Goal: Information Seeking & Learning: Learn about a topic

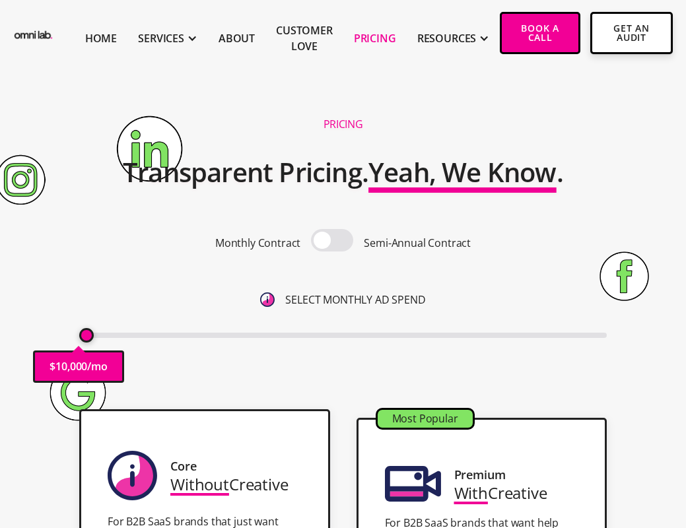
drag, startPoint x: 71, startPoint y: 334, endPoint x: 82, endPoint y: 336, distance: 10.7
click at [81, 334] on div "Pricing Transparent Pricing. Yeah, We Know . Monthly Contract Semi-Annual Contr…" at bounding box center [342, 251] width 659 height 290
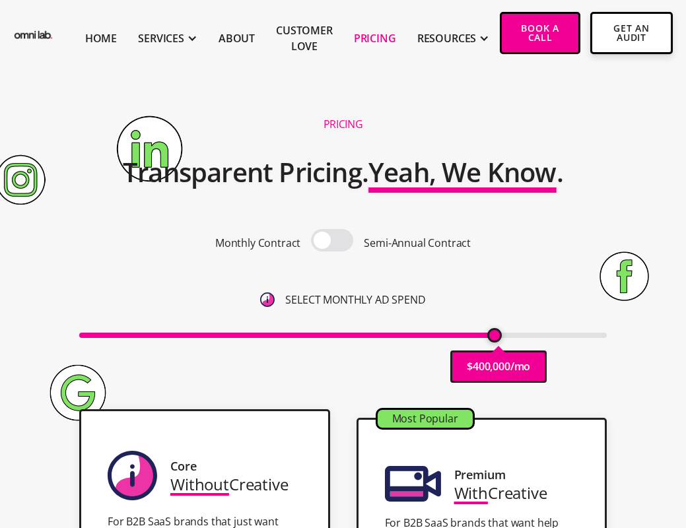
drag, startPoint x: 82, startPoint y: 336, endPoint x: 493, endPoint y: 325, distance: 411.3
click at [493, 333] on input "range" at bounding box center [342, 335] width 527 height 5
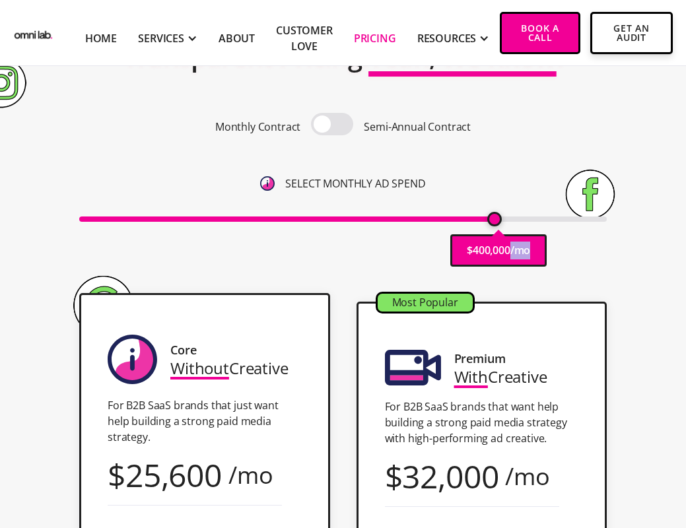
drag, startPoint x: 508, startPoint y: 264, endPoint x: 479, endPoint y: 250, distance: 31.6
click at [529, 262] on div "$ 400,000 /mo" at bounding box center [498, 250] width 96 height 32
drag, startPoint x: 474, startPoint y: 248, endPoint x: 506, endPoint y: 249, distance: 32.3
click at [506, 249] on p "400,000" at bounding box center [492, 251] width 38 height 18
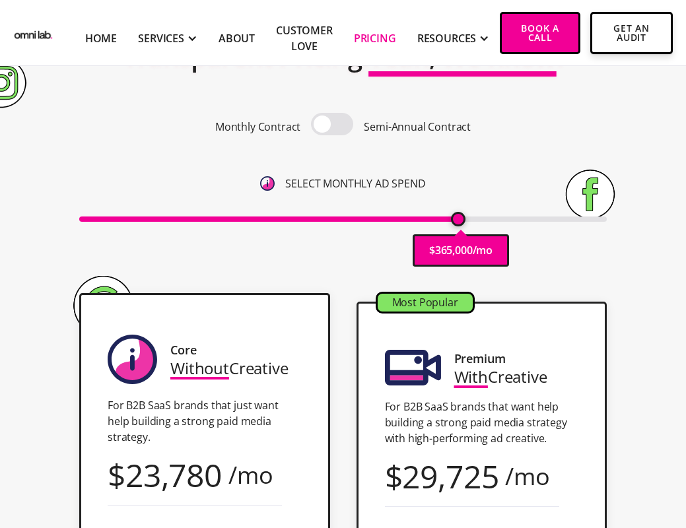
drag, startPoint x: 496, startPoint y: 222, endPoint x: 455, endPoint y: 231, distance: 41.3
click at [455, 222] on input "range" at bounding box center [342, 218] width 527 height 5
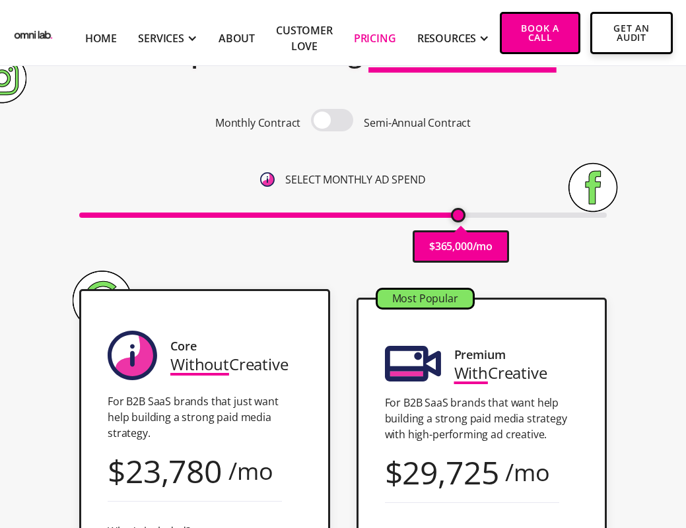
scroll to position [131, 0]
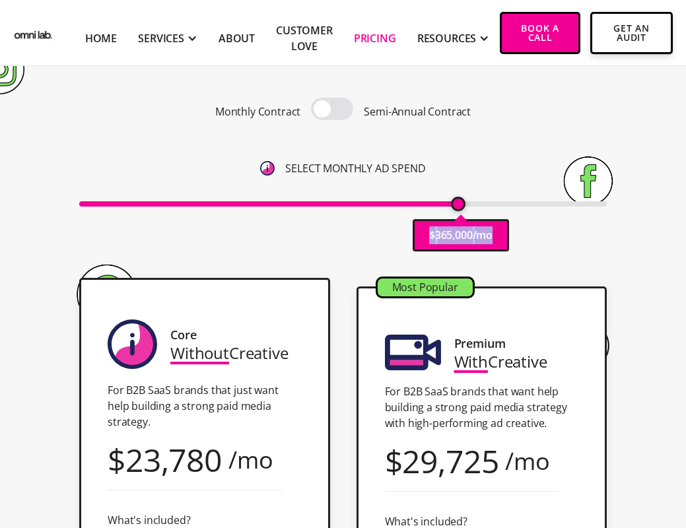
click at [453, 209] on div "$ 365,000 /mo" at bounding box center [342, 203] width 527 height 18
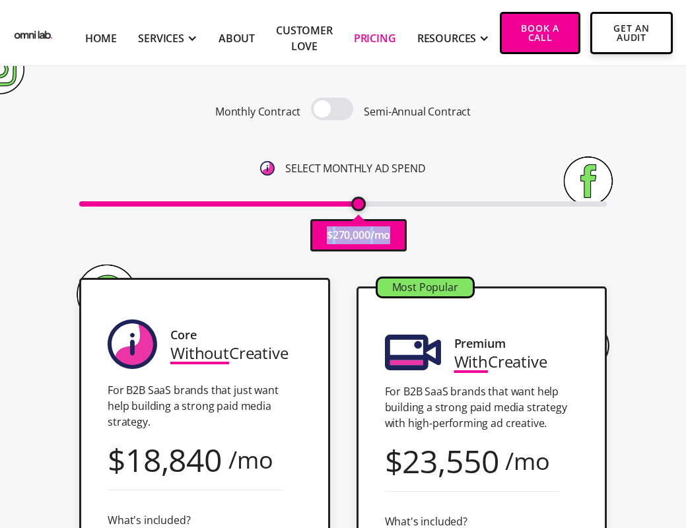
drag, startPoint x: 457, startPoint y: 205, endPoint x: 360, endPoint y: 205, distance: 97.0
click at [360, 205] on input "range" at bounding box center [342, 203] width 527 height 5
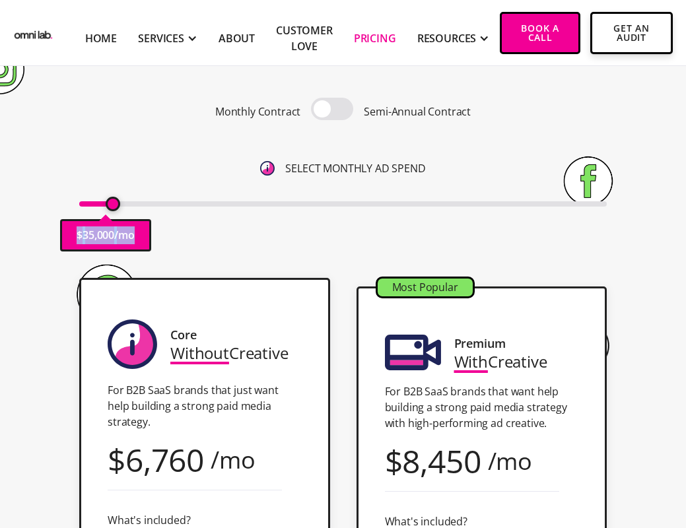
drag, startPoint x: 358, startPoint y: 205, endPoint x: 111, endPoint y: 214, distance: 247.0
click at [111, 207] on input "range" at bounding box center [342, 203] width 527 height 5
click at [231, 242] on div "Pricing Transparent Pricing. Yeah, We Know . Monthly Contract Semi-Annual Contr…" at bounding box center [342, 119] width 659 height 290
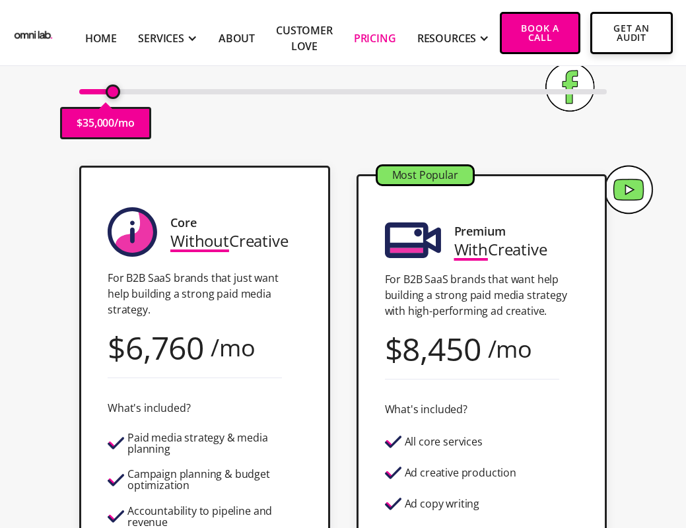
scroll to position [261, 0]
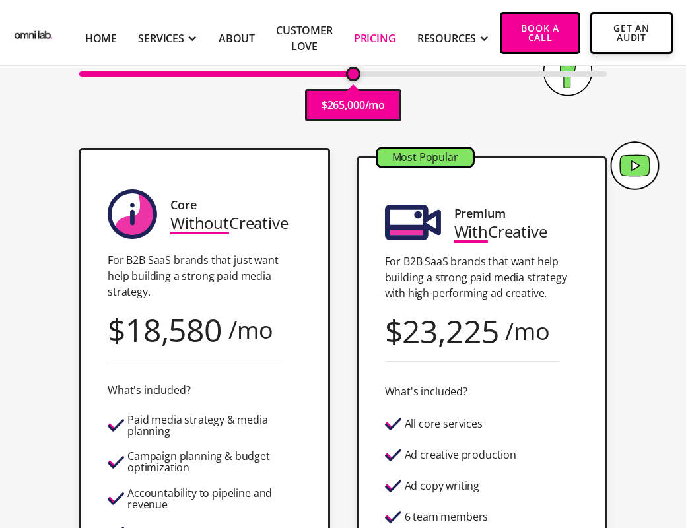
drag, startPoint x: 112, startPoint y: 77, endPoint x: 350, endPoint y: 121, distance: 242.4
click at [350, 77] on input "range" at bounding box center [342, 73] width 527 height 5
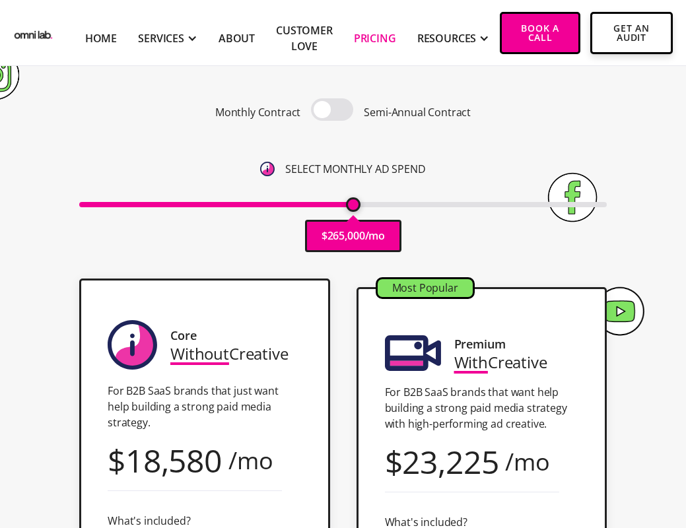
scroll to position [75, 0]
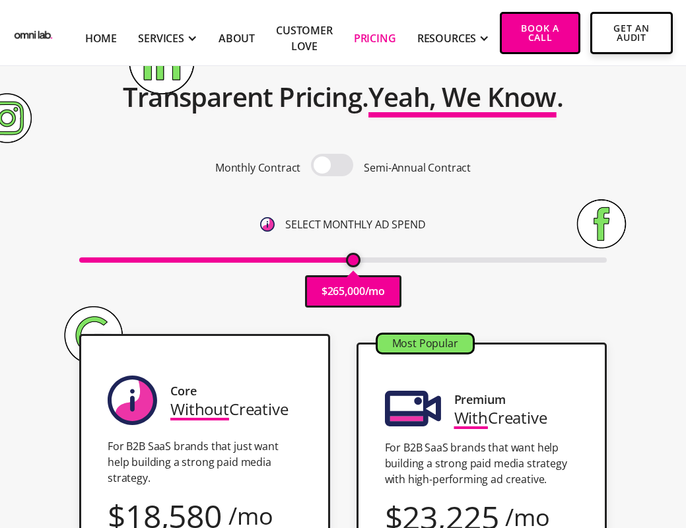
click at [333, 164] on span at bounding box center [332, 165] width 42 height 22
click at [332, 166] on input "checkbox" at bounding box center [332, 166] width 0 height 0
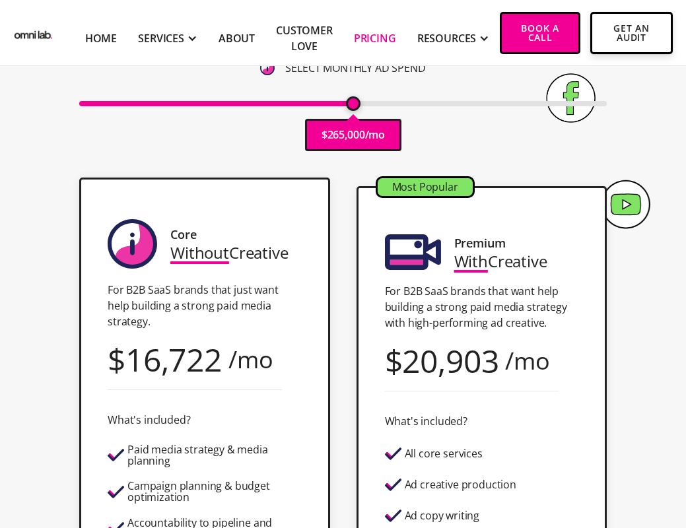
scroll to position [236, 0]
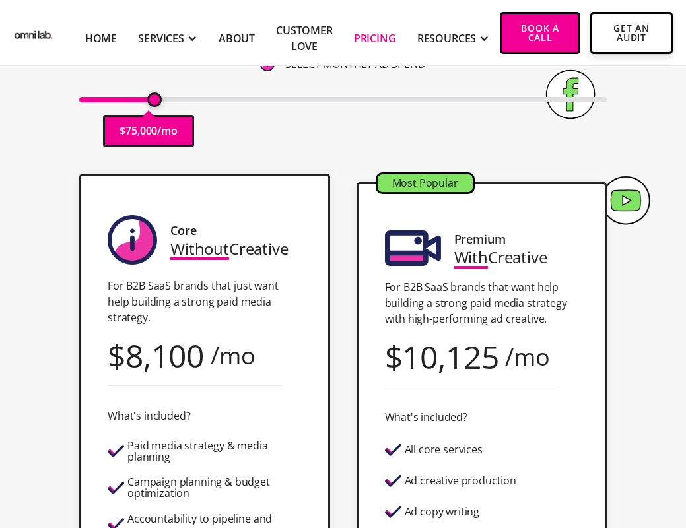
drag, startPoint x: 395, startPoint y: 101, endPoint x: 156, endPoint y: 110, distance: 239.7
type input "75000"
click at [156, 102] on input "range" at bounding box center [342, 99] width 527 height 5
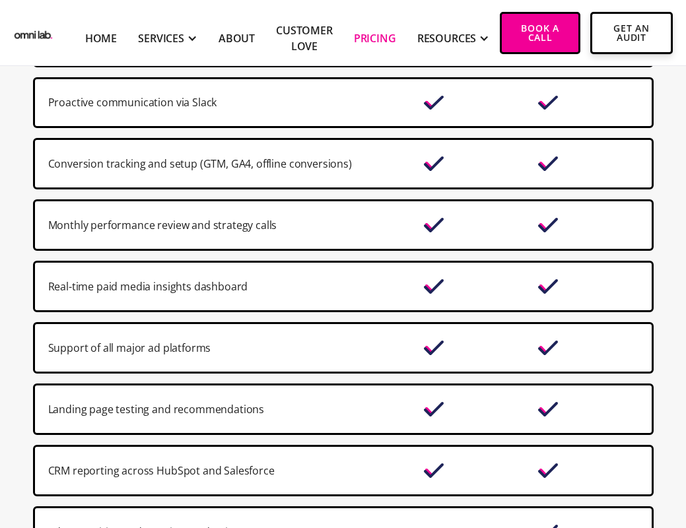
scroll to position [1039, 0]
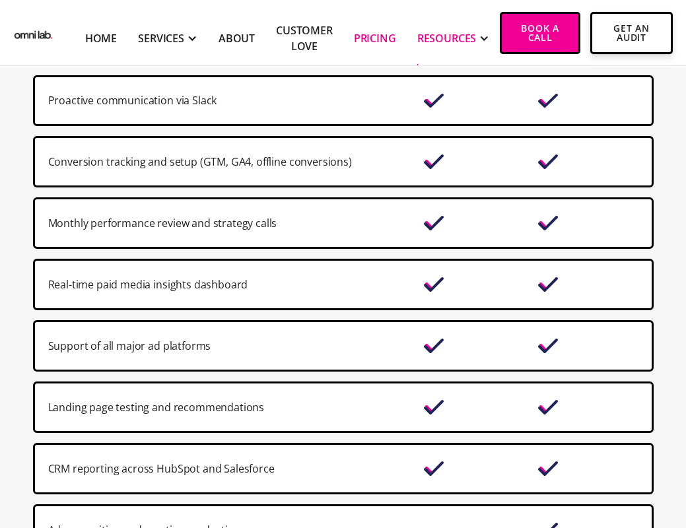
click at [430, 36] on div "RESOURCES" at bounding box center [446, 38] width 59 height 16
click at [106, 36] on link "Home" at bounding box center [101, 38] width 32 height 16
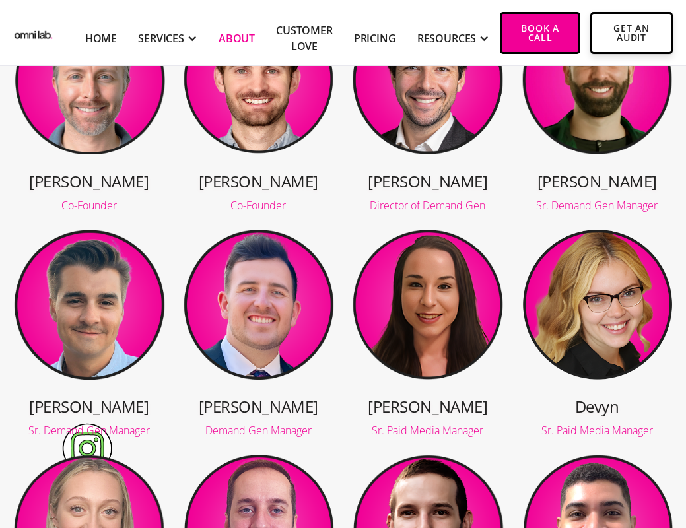
scroll to position [218, 0]
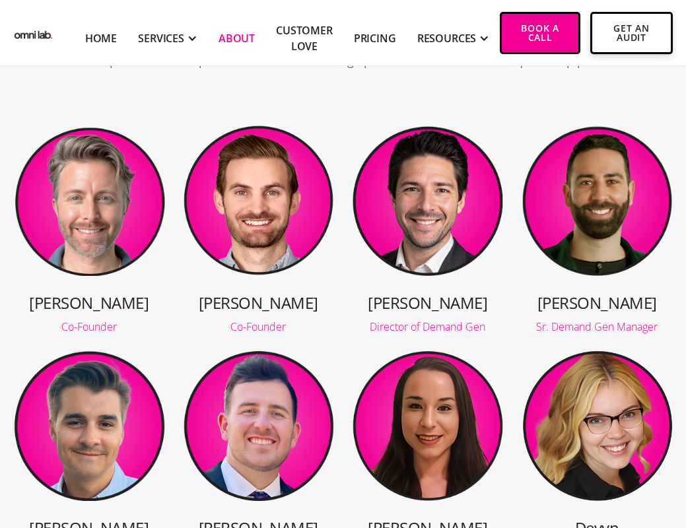
click at [394, 201] on img at bounding box center [428, 201] width 152 height 152
click at [420, 225] on img at bounding box center [428, 201] width 152 height 152
click at [426, 331] on div "Director of Demand Gen" at bounding box center [428, 326] width 152 height 11
click at [430, 302] on h3 "Tony" at bounding box center [428, 303] width 152 height 22
click at [429, 232] on img at bounding box center [428, 201] width 152 height 152
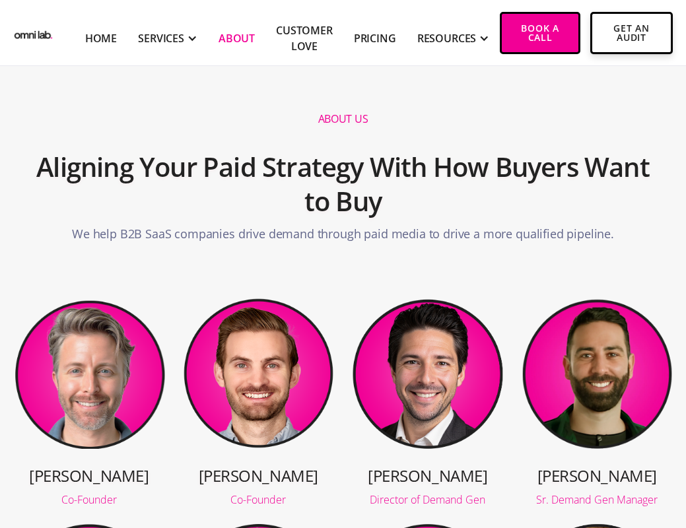
scroll to position [0, 0]
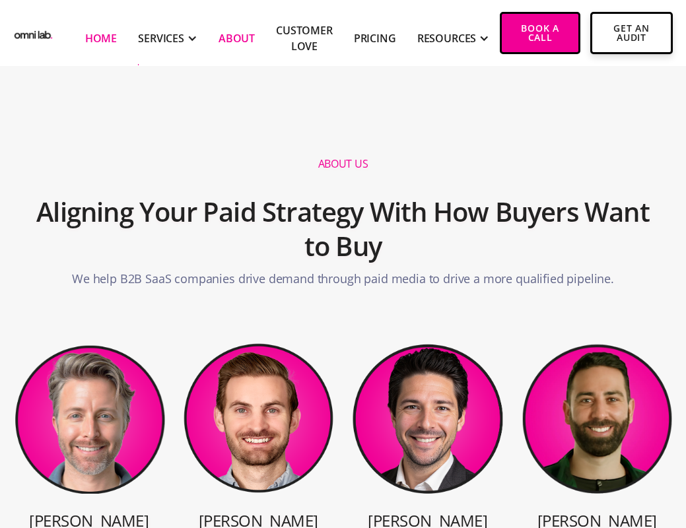
click at [110, 40] on link "Home" at bounding box center [101, 38] width 32 height 16
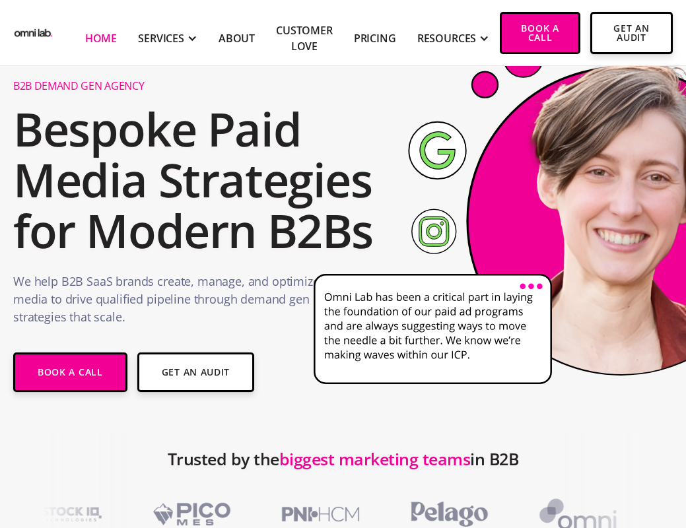
scroll to position [95, 0]
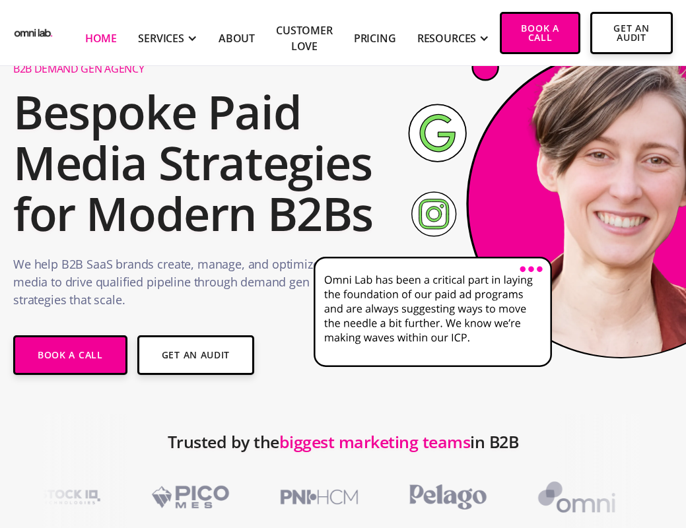
click at [327, 400] on icon at bounding box center [584, 203] width 561 height 465
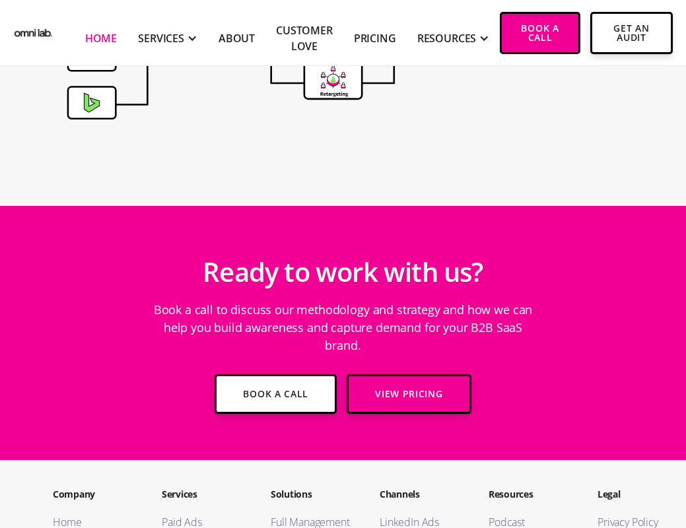
scroll to position [4744, 0]
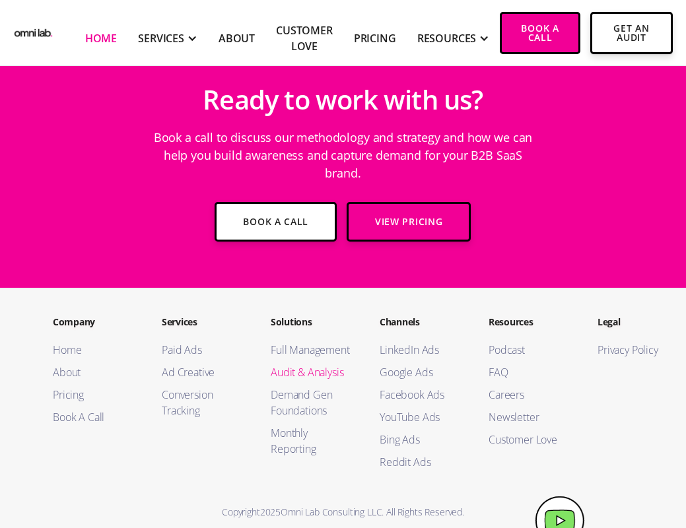
click at [308, 364] on link "Audit & Analysis" at bounding box center [312, 372] width 82 height 16
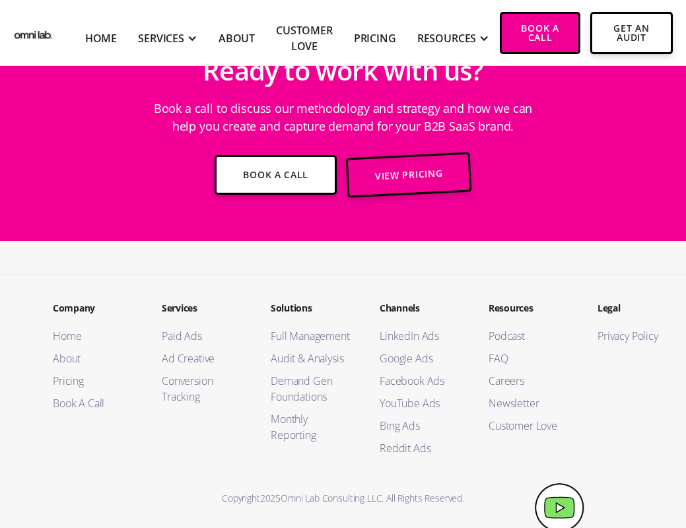
scroll to position [3551, 0]
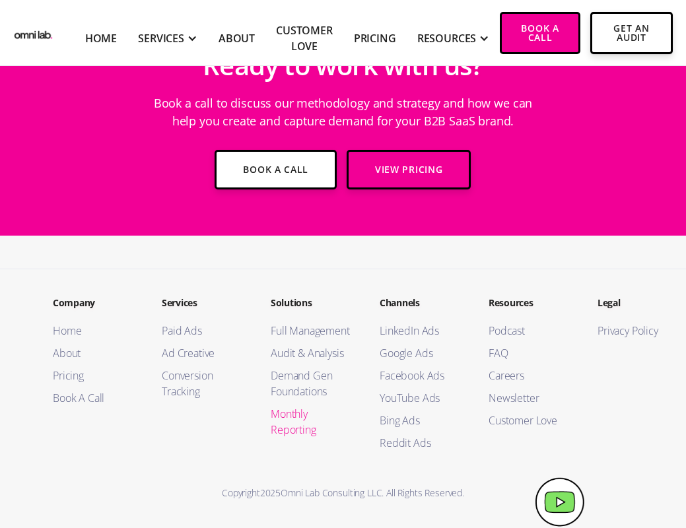
click at [300, 418] on link "Monthly Reporting" at bounding box center [312, 422] width 82 height 32
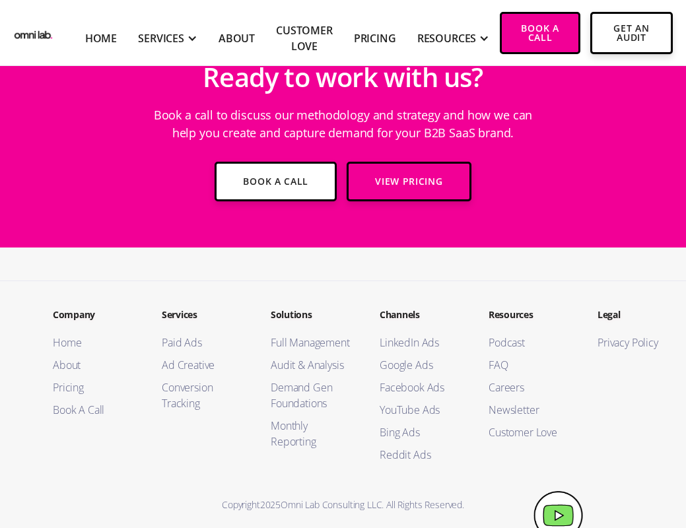
scroll to position [3358, 0]
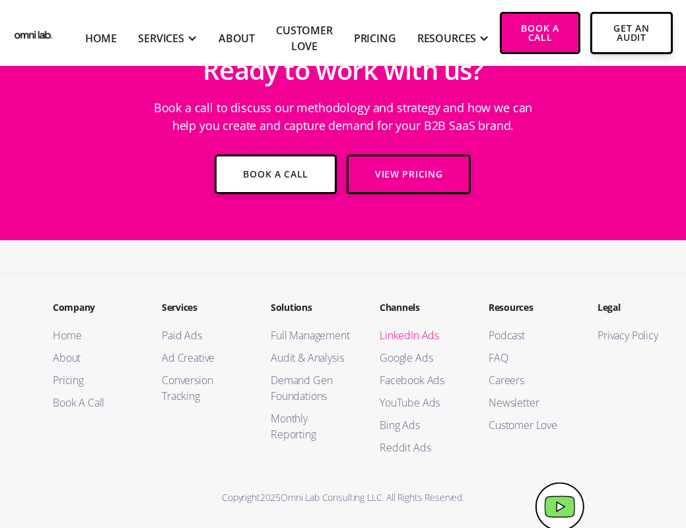
click at [414, 329] on link "LinkedIn Ads" at bounding box center [420, 335] width 82 height 16
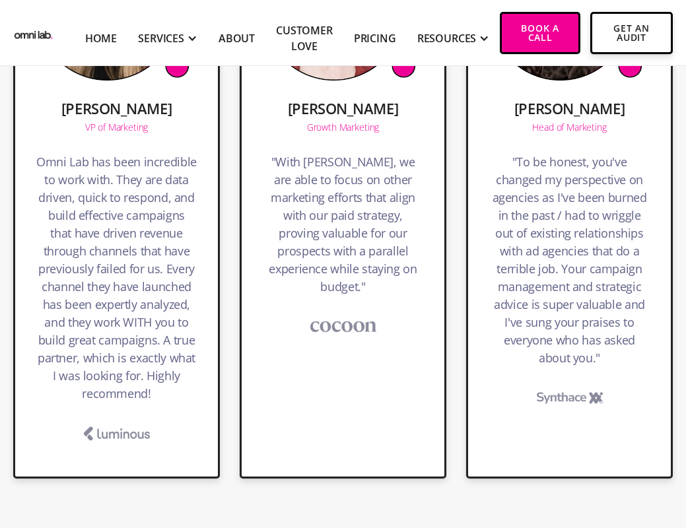
scroll to position [3212, 0]
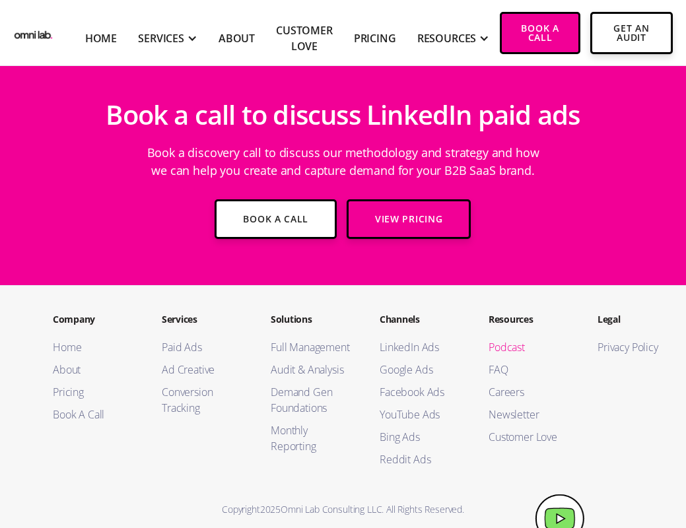
click at [502, 339] on link "Podcast" at bounding box center [529, 347] width 82 height 16
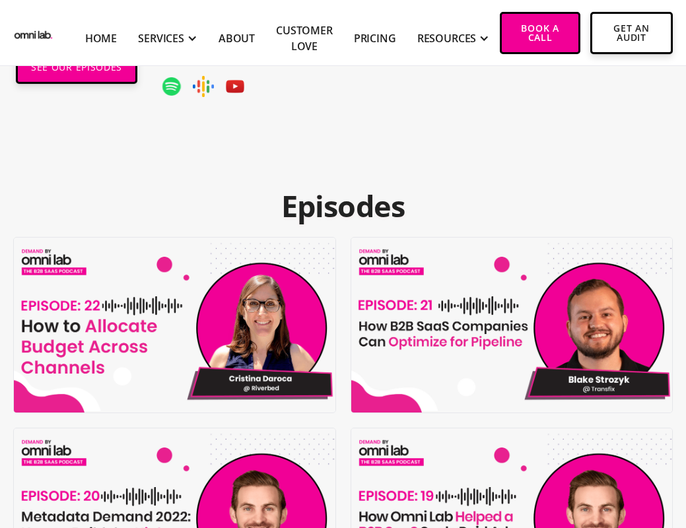
click at [110, 356] on img at bounding box center [176, 325] width 324 height 175
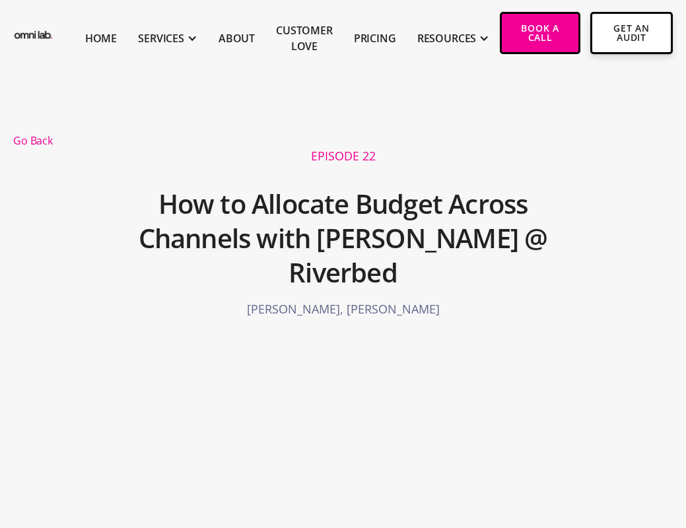
scroll to position [246, 0]
